Goal: Task Accomplishment & Management: Manage account settings

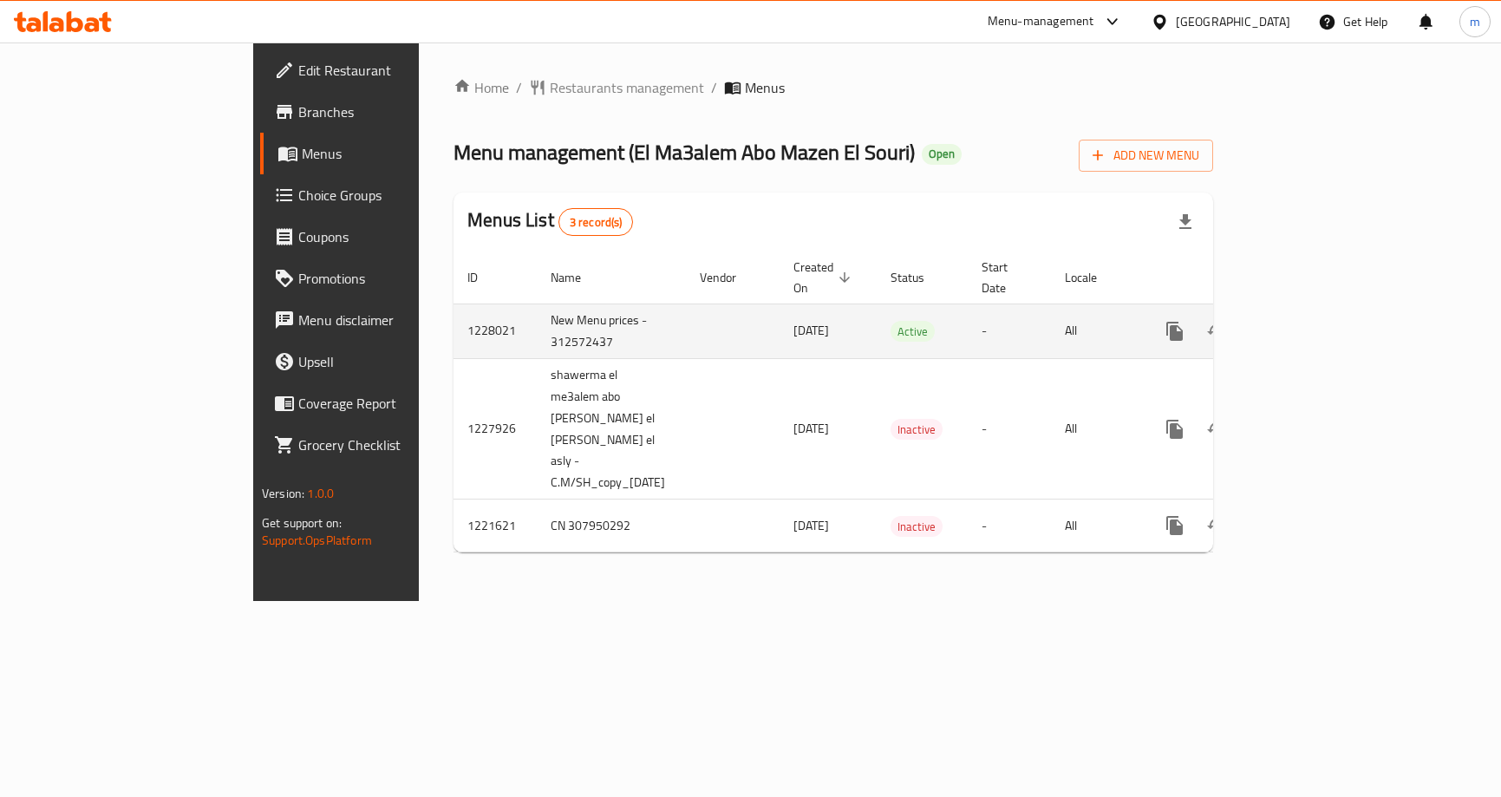
click at [1321, 310] on link "enhanced table" at bounding box center [1300, 331] width 42 height 42
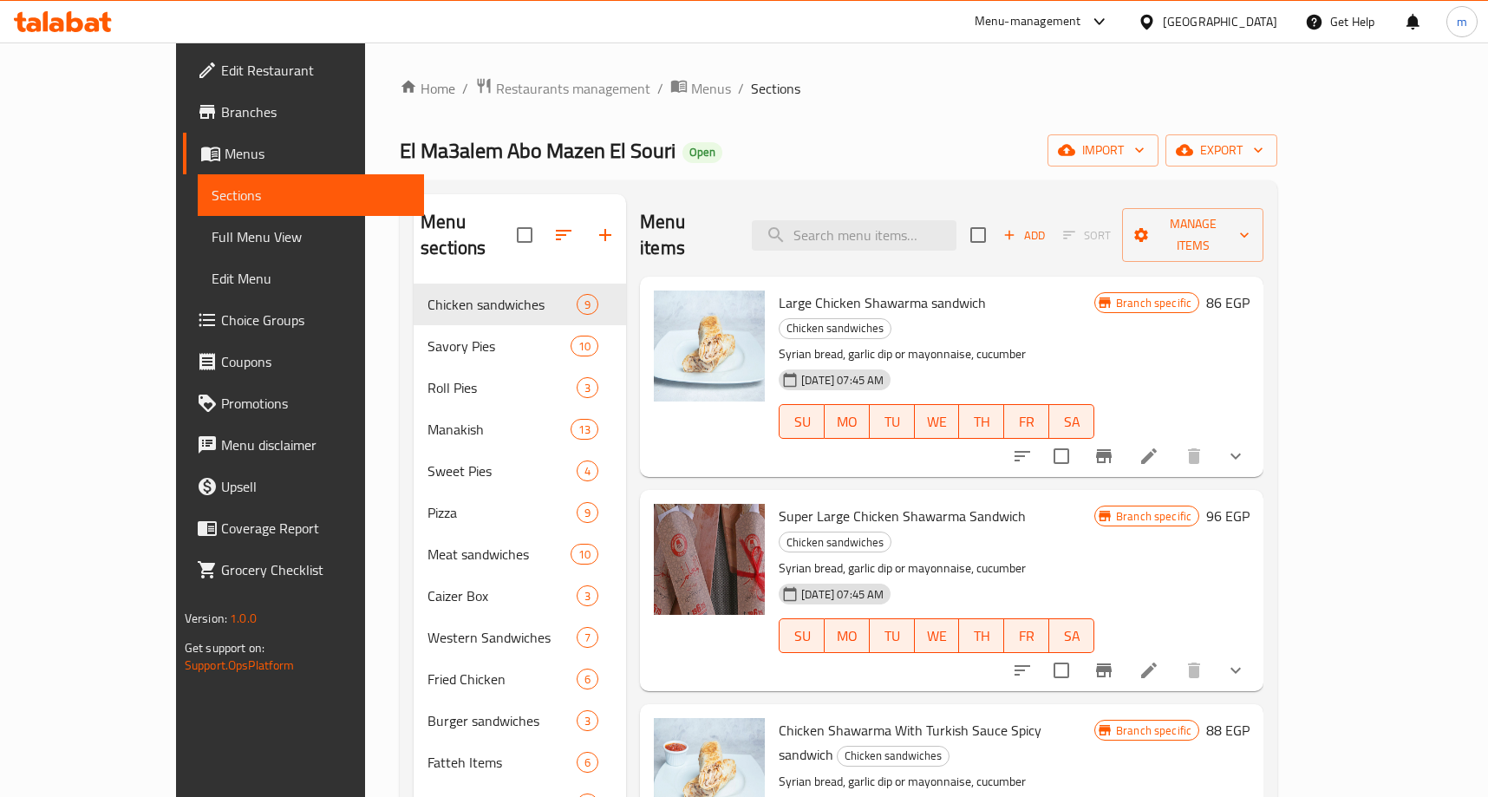
click at [221, 320] on span "Choice Groups" at bounding box center [316, 320] width 190 height 21
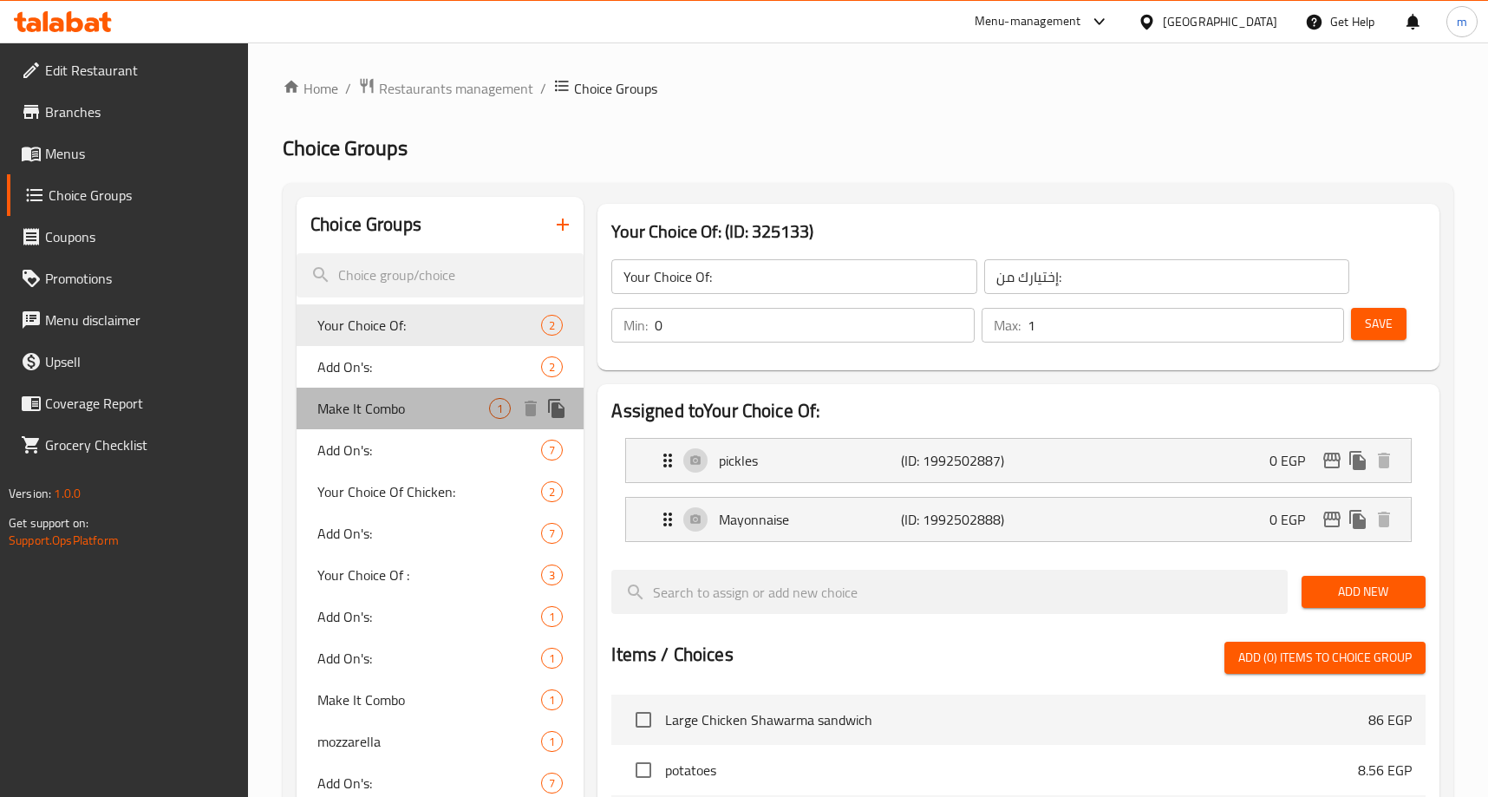
click at [388, 408] on span "Make It Combo" at bounding box center [403, 408] width 172 height 21
type input "Make It Combo"
type input "اجعلها كومبو"
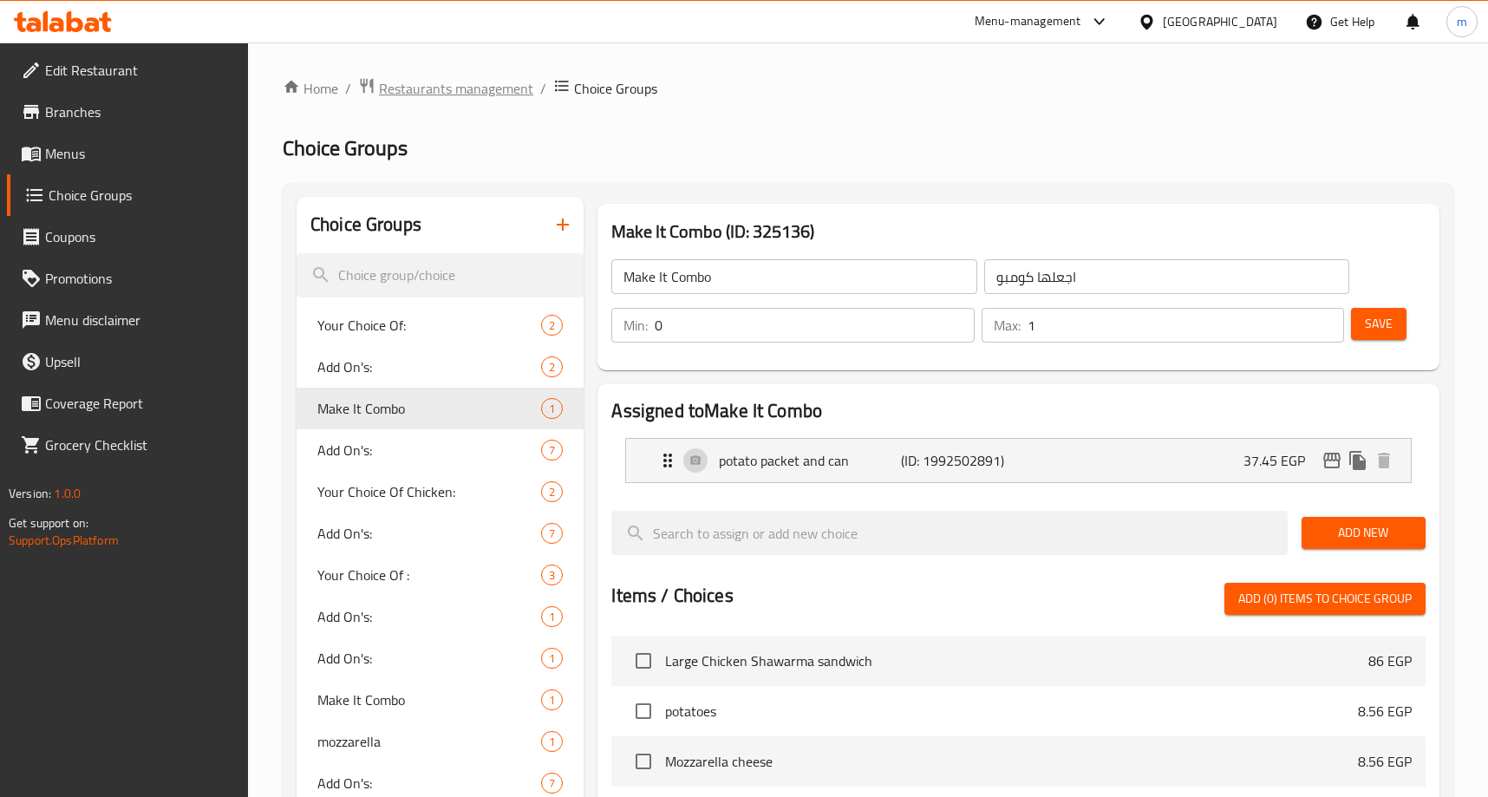
click at [466, 88] on span "Restaurants management" at bounding box center [456, 88] width 154 height 21
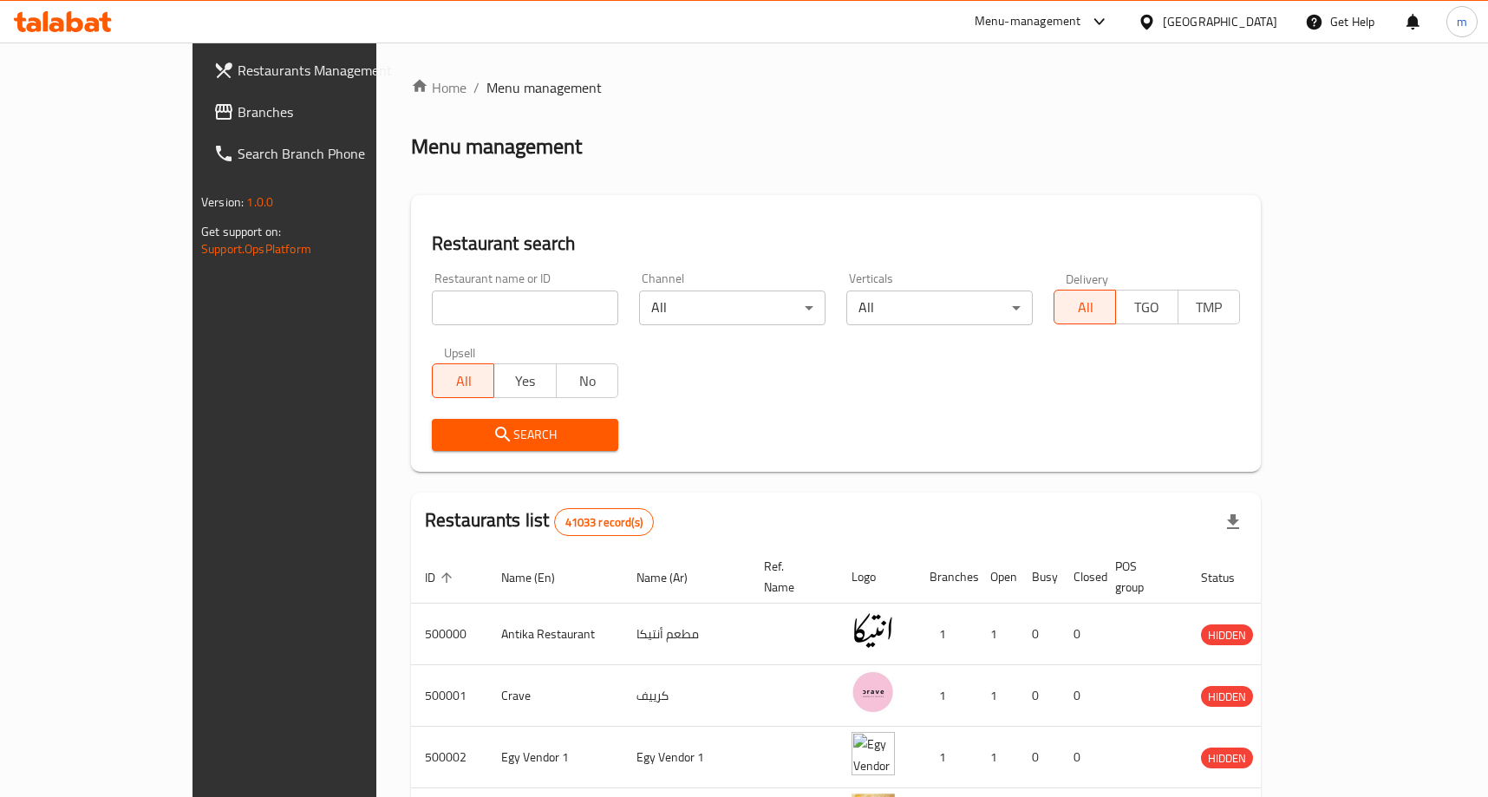
click at [238, 114] on span "Branches" at bounding box center [333, 111] width 190 height 21
